Goal: Obtain resource: Obtain resource

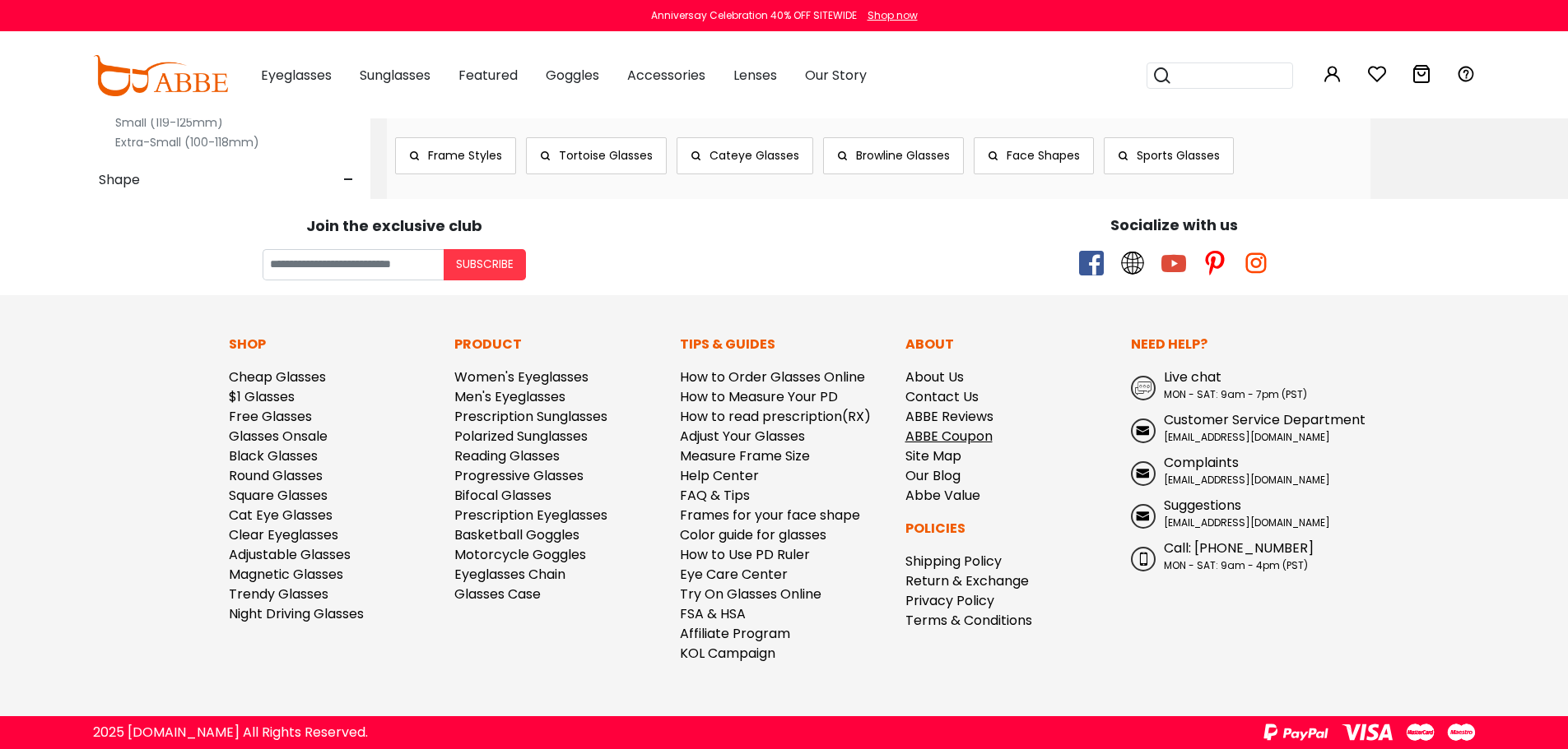
click at [950, 435] on link "ABBE Coupon" at bounding box center [949, 436] width 88 height 19
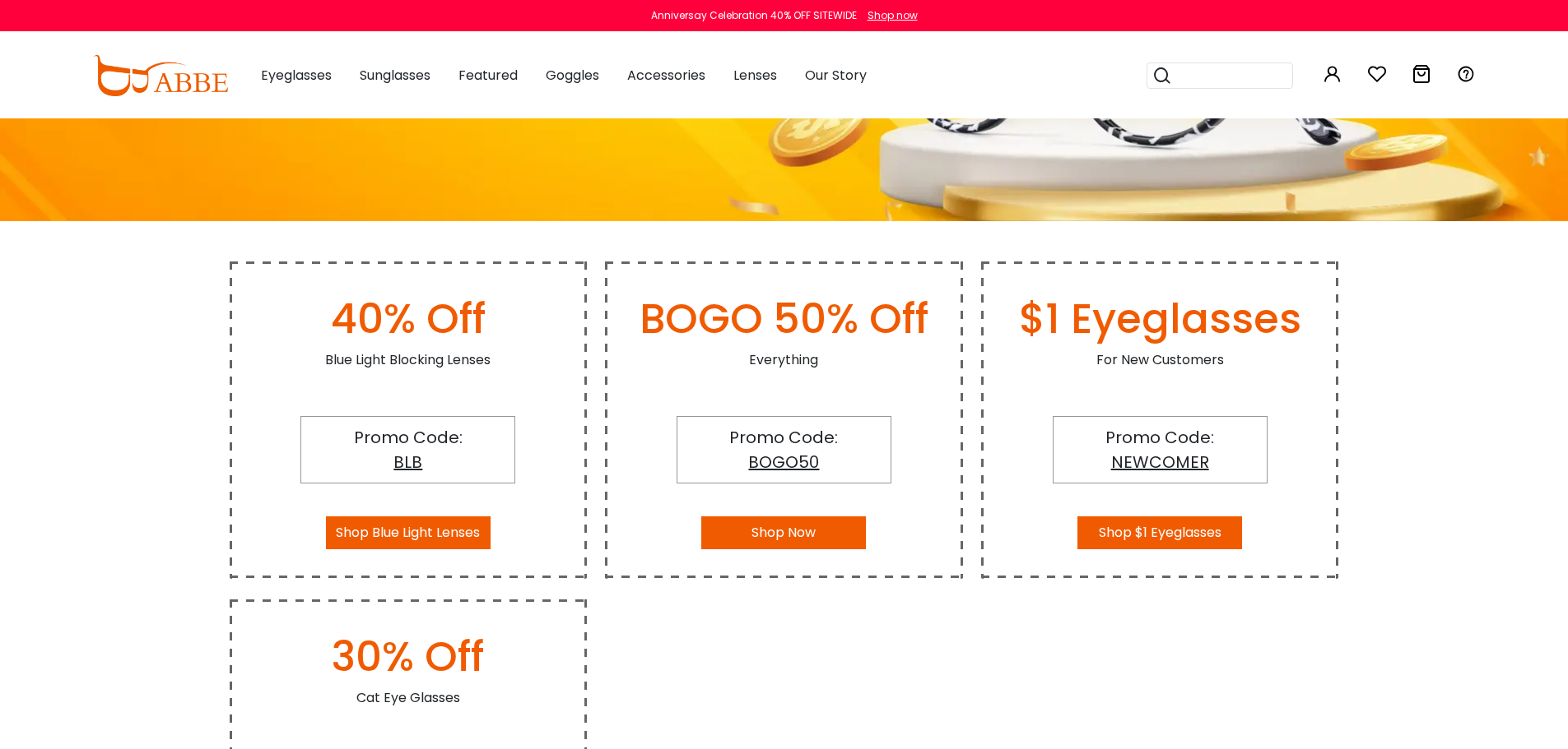
scroll to position [247, 0]
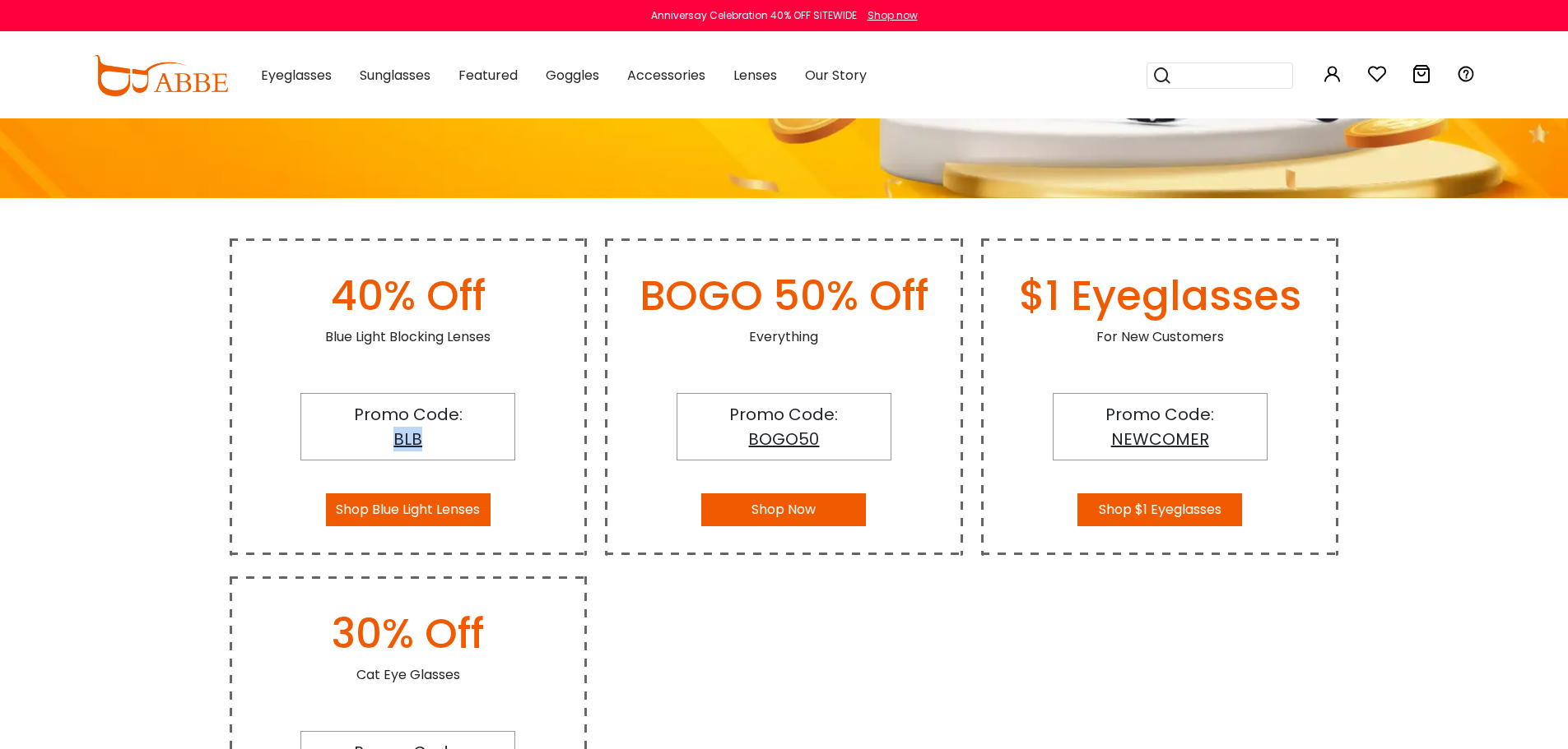
drag, startPoint x: 436, startPoint y: 447, endPoint x: 391, endPoint y: 447, distance: 45.0
click at [391, 447] on div "Promo Code: BLB" at bounding box center [408, 427] width 215 height 67
copy span "BLB"
